Goal: Find specific page/section: Find specific page/section

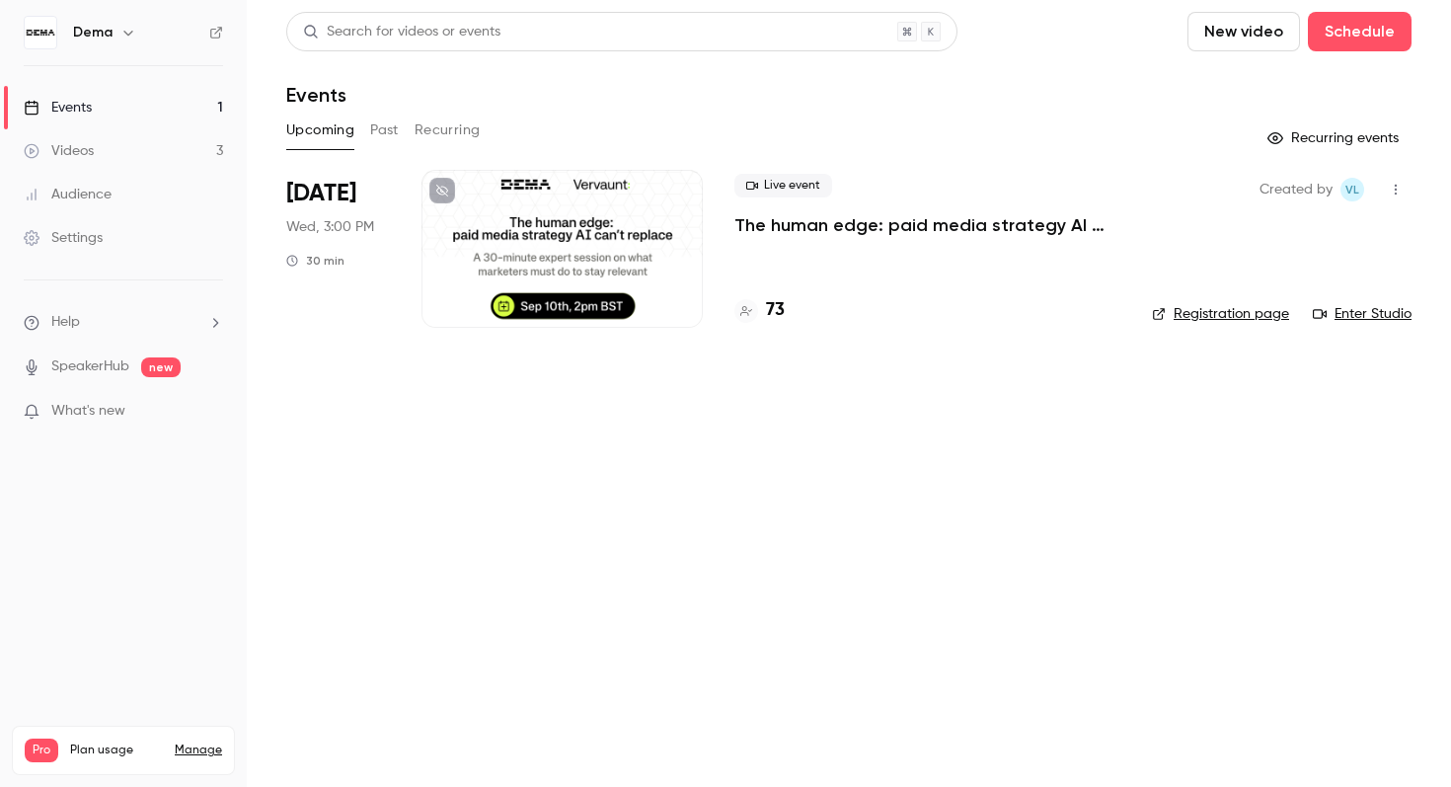
click at [786, 308] on div "73" at bounding box center [928, 310] width 386 height 27
click at [781, 309] on h4 "73" at bounding box center [775, 310] width 19 height 27
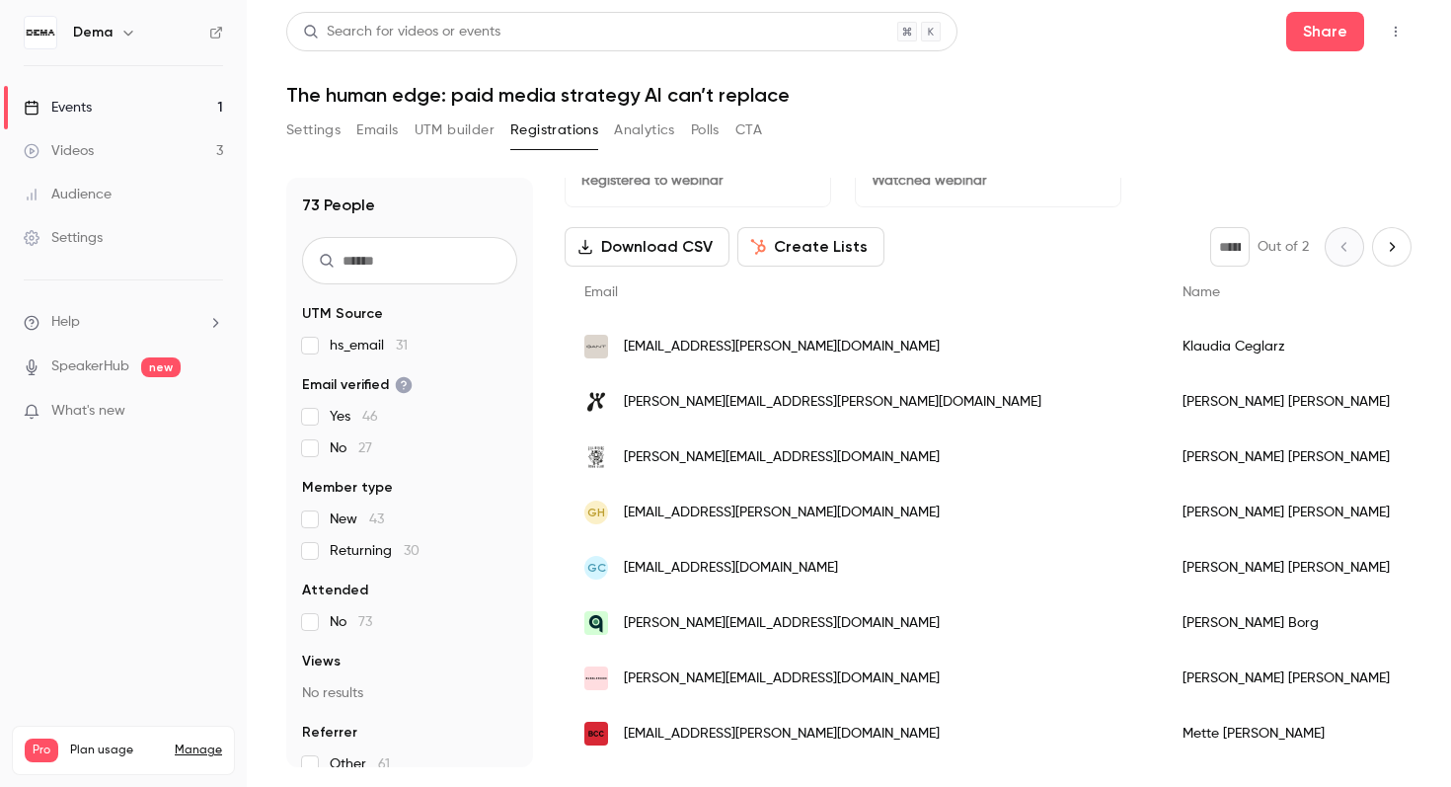
scroll to position [48, 0]
